Goal: Navigation & Orientation: Go to known website

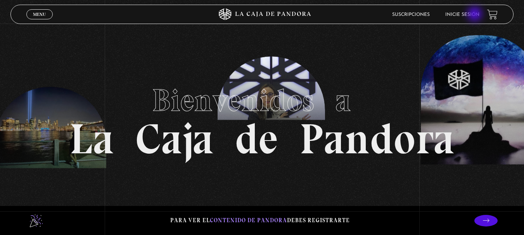
click at [475, 15] on link "Inicie sesión" at bounding box center [462, 14] width 34 height 5
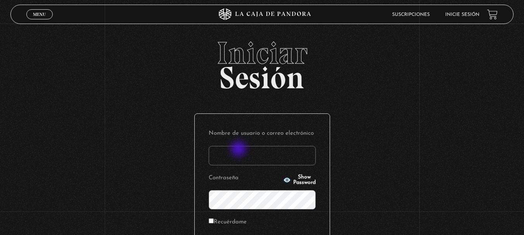
click at [239, 150] on input "Nombre de usuario o correo electrónico" at bounding box center [262, 155] width 107 height 19
type input "[EMAIL_ADDRESS][DOMAIN_NAME]"
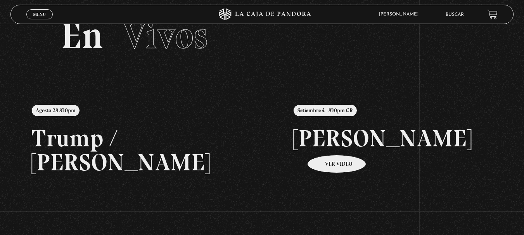
scroll to position [39, 0]
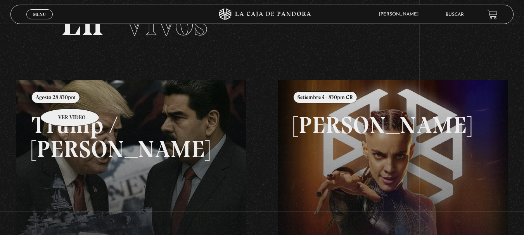
click at [60, 97] on link at bounding box center [278, 197] width 524 height 235
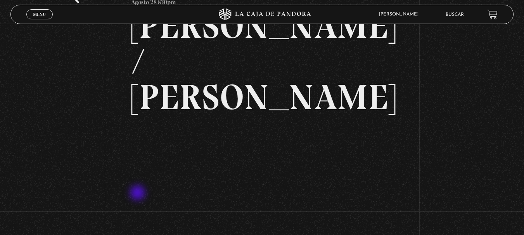
scroll to position [78, 0]
